Goal: Task Accomplishment & Management: Manage account settings

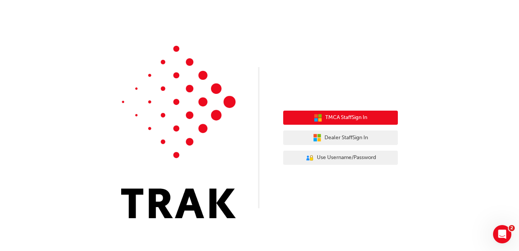
click at [325, 114] on span "TMCA Staff Sign In" at bounding box center [346, 117] width 42 height 9
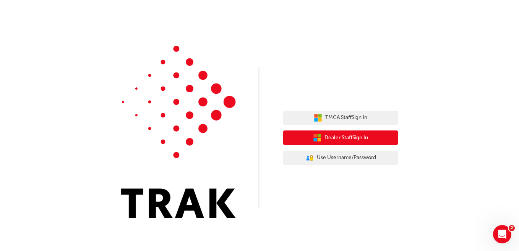
click at [336, 140] on span "Dealer Staff Sign In" at bounding box center [346, 138] width 44 height 9
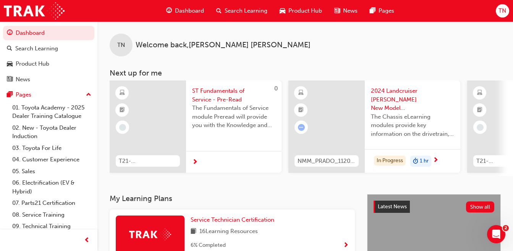
click at [501, 12] on span "TN" at bounding box center [502, 10] width 8 height 9
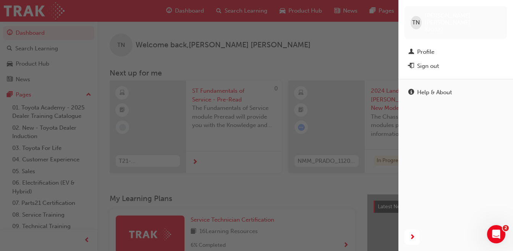
click at [433, 64] on div "Sign out" at bounding box center [455, 66] width 95 height 10
